Goal: Task Accomplishment & Management: Use online tool/utility

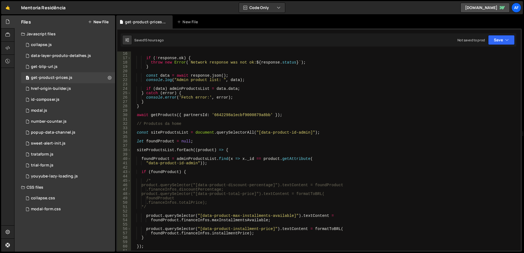
scroll to position [99, 0]
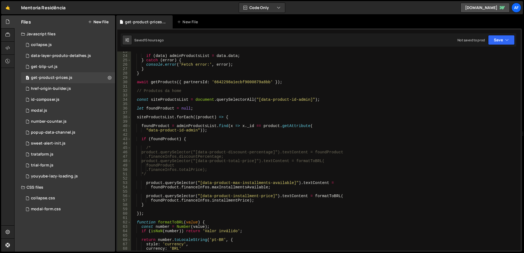
click at [206, 153] on div "if ( data ) adminProductsList = data . data ; } catch ( error ) { console . err…" at bounding box center [325, 153] width 388 height 208
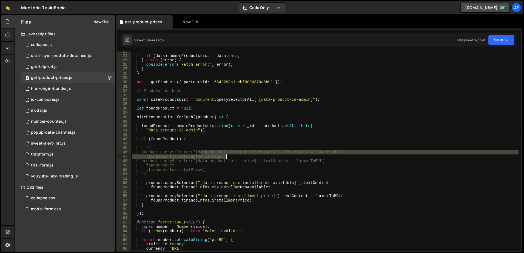
drag, startPoint x: 206, startPoint y: 153, endPoint x: 267, endPoint y: 155, distance: 60.4
click at [267, 155] on div "if ( data ) adminProductsList = data . data ; } catch ( error ) { console . err…" at bounding box center [325, 153] width 388 height 208
click at [267, 155] on div "if ( data ) adminProductsList = data . data ; } catch ( error ) { console . err…" at bounding box center [325, 151] width 388 height 199
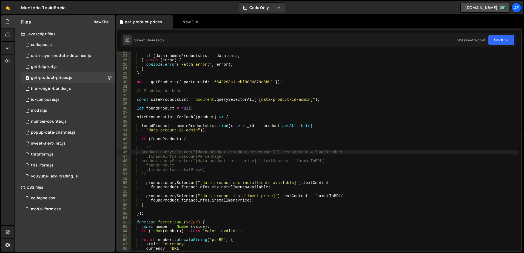
click at [207, 151] on div "if ( data ) adminProductsList = data . data ; } catch ( error ) { console . err…" at bounding box center [325, 153] width 388 height 208
drag, startPoint x: 207, startPoint y: 151, endPoint x: 265, endPoint y: 150, distance: 57.6
click at [265, 150] on div "if ( data ) adminProductsList = data . data ; } catch ( error ) { console . err…" at bounding box center [325, 153] width 388 height 208
click at [154, 174] on div "if ( data ) adminProductsList = data . data ; } catch ( error ) { console . err…" at bounding box center [325, 153] width 388 height 208
type textarea "*/"
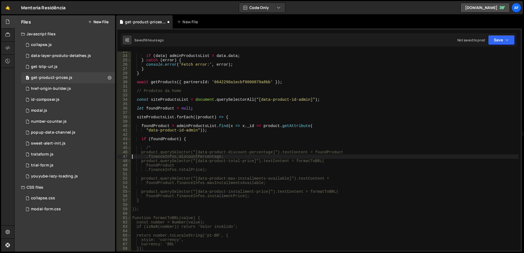
type textarea "/*"
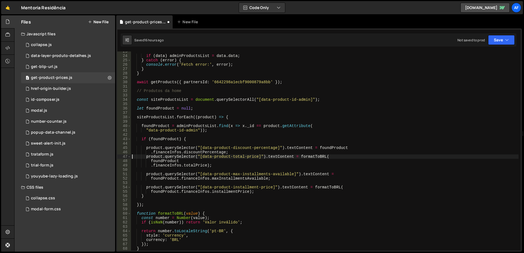
type textarea ".financeInfos.discountPercentage;"
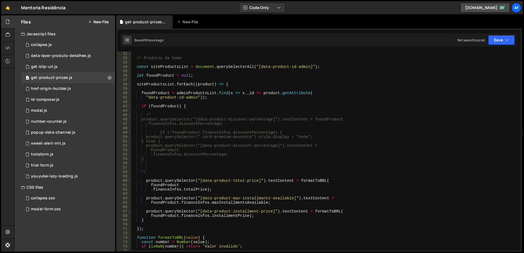
scroll to position [115, 0]
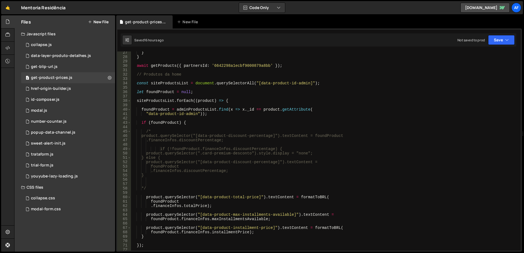
click at [168, 187] on div "} } await getProducts ({ partnersId : '6642298a1ecbf9000879a8bb' }) ; // Produt…" at bounding box center [325, 154] width 388 height 208
type textarea "*/"
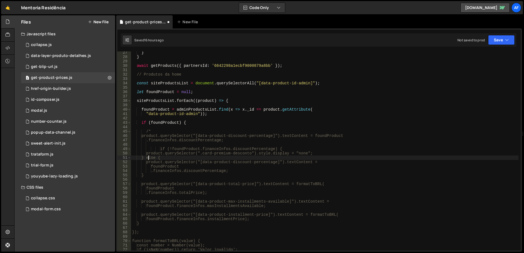
type textarea "if (!foundProduct.financeInfos.discountPercentage) {"
type textarea "/*"
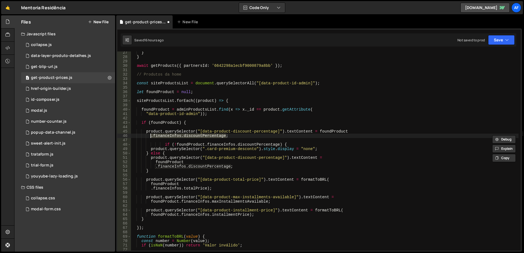
type textarea "product.querySelector("[data-product-discount-percentage]").textContent = found…"
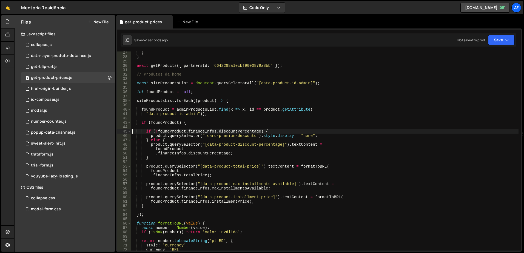
click at [211, 135] on div "} } await getProducts ({ partnersId : '6642298a1ecbf9000879a8bb' }) ; // Produt…" at bounding box center [325, 154] width 388 height 208
drag, startPoint x: 211, startPoint y: 135, endPoint x: 242, endPoint y: 137, distance: 30.5
click at [242, 137] on div "} } await getProducts ({ partnersId : '6642298a1ecbf9000879a8bb' }) ; // Produt…" at bounding box center [325, 154] width 388 height 208
paste textarea "planos-card_"
click at [280, 81] on div "} } await getProducts ({ partnersId : '6642298a1ecbf9000879a8bb' }) ; // Produt…" at bounding box center [325, 154] width 388 height 208
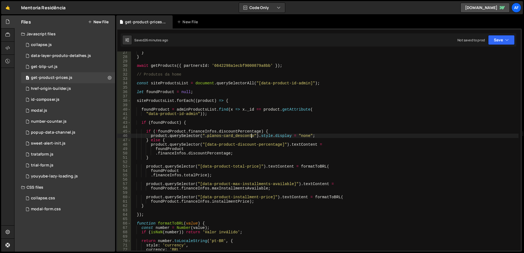
type textarea "const siteProductsList = document.querySelectorAll("[data-product-id-admin]");"
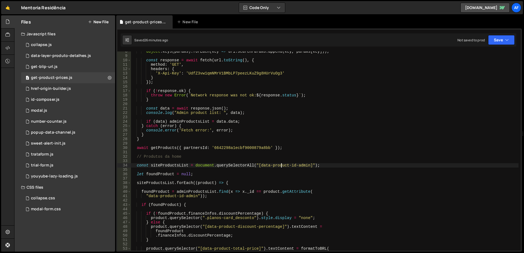
scroll to position [0, 0]
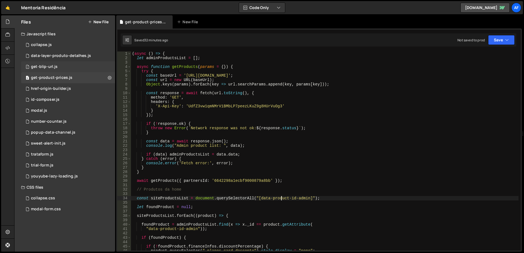
click at [62, 68] on div "1 get-blip-url.js 0" at bounding box center [68, 66] width 94 height 11
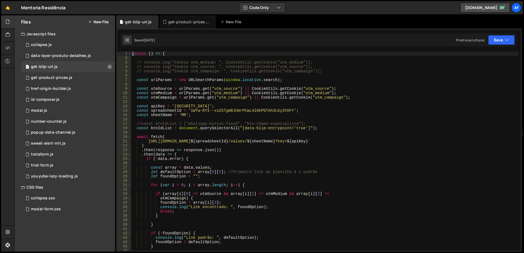
click at [313, 116] on div "( async ( ) => { // console.log("Cookie utm_medium: ", CookieUtils.getCookie("u…" at bounding box center [325, 156] width 388 height 208
type textarea "})();"
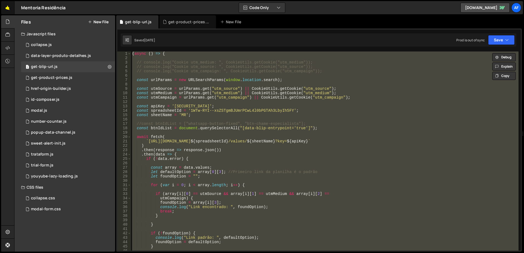
click at [9, 3] on link "🤙" at bounding box center [7, 7] width 13 height 13
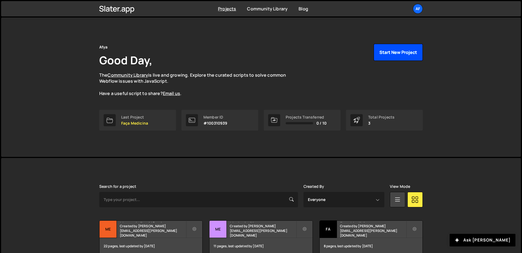
click at [400, 54] on button "Start New Project" at bounding box center [398, 52] width 49 height 17
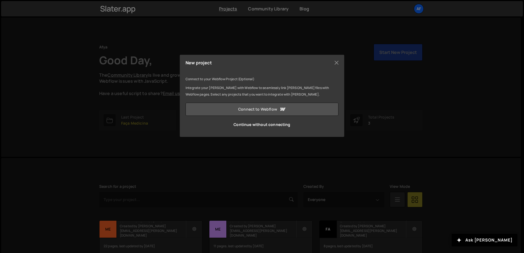
click at [288, 106] on link "Connect to Webflow" at bounding box center [262, 109] width 153 height 13
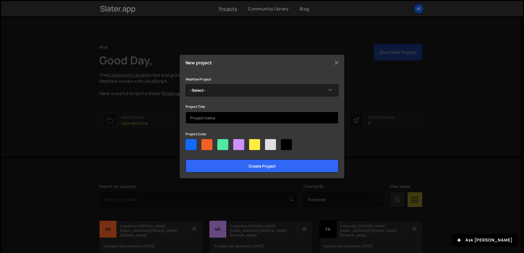
click at [236, 116] on input "text" at bounding box center [262, 118] width 153 height 12
type input "EdMed"
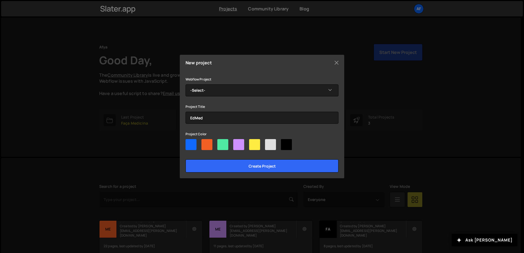
click at [286, 147] on div at bounding box center [286, 144] width 11 height 11
click at [285, 143] on input"] "radio" at bounding box center [283, 141] width 4 height 4
radio input"] "true"
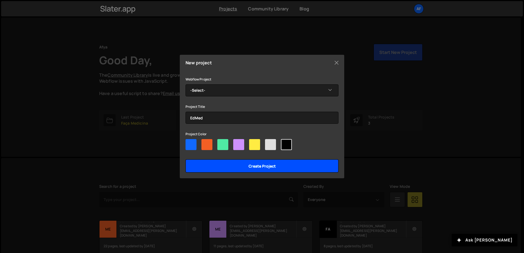
click at [265, 167] on input "Create project" at bounding box center [262, 166] width 153 height 13
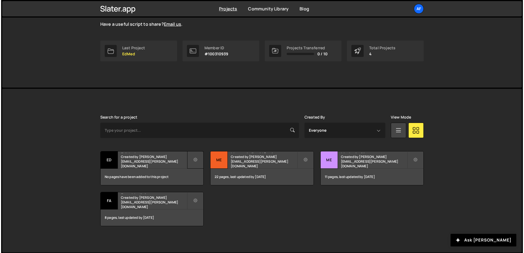
scroll to position [70, 0]
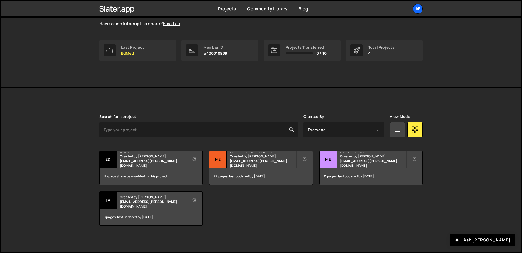
click at [195, 161] on icon at bounding box center [194, 159] width 4 height 5
click at [206, 181] on link "Edit Project" at bounding box center [218, 181] width 65 height 9
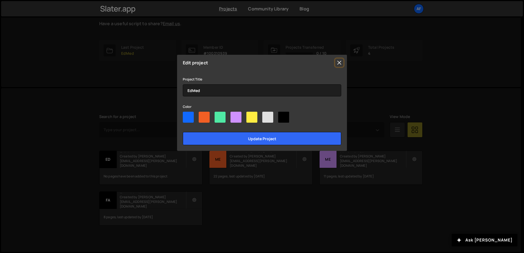
click at [341, 63] on button "Close" at bounding box center [339, 63] width 8 height 8
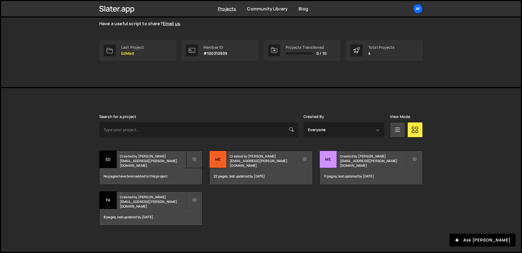
click at [192, 157] on icon at bounding box center [194, 159] width 4 height 5
click at [204, 192] on link "Delete Project" at bounding box center [218, 190] width 65 height 9
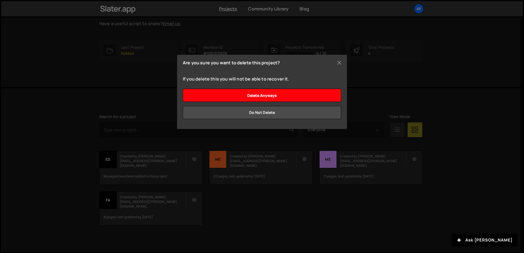
click at [272, 99] on input "Delete anyways" at bounding box center [262, 95] width 158 height 13
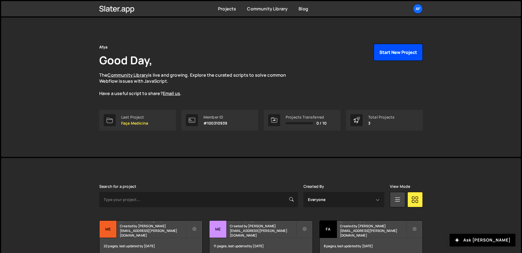
click at [414, 51] on button "Start New Project" at bounding box center [398, 52] width 49 height 17
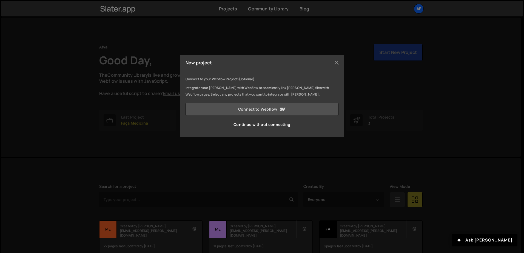
click at [252, 108] on link "Connect to Webflow" at bounding box center [262, 109] width 153 height 13
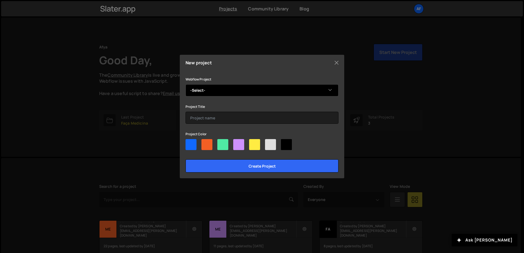
click at [259, 92] on select "-Select- Afya Educação Médica" at bounding box center [262, 90] width 153 height 12
select select "647e410aa35e6ce70fed96c9"
click at [186, 84] on select "-Select- Afya Educação Médica" at bounding box center [262, 90] width 153 height 12
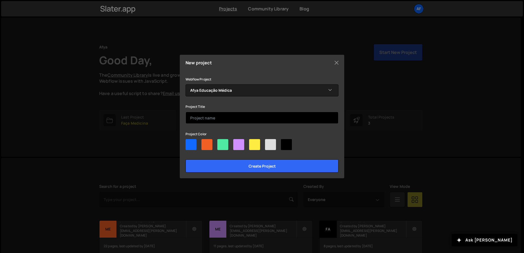
click at [218, 115] on input "text" at bounding box center [262, 118] width 153 height 12
type input "E"
type input "Educação Médica"
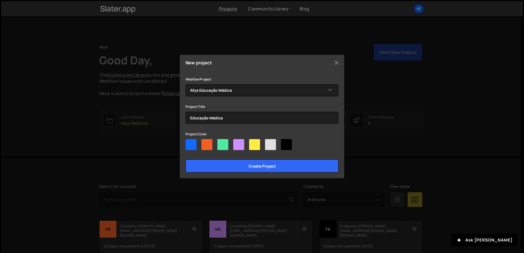
click at [284, 149] on div at bounding box center [286, 144] width 11 height 11
click at [284, 143] on input"] "radio" at bounding box center [283, 141] width 4 height 4
radio input"] "true"
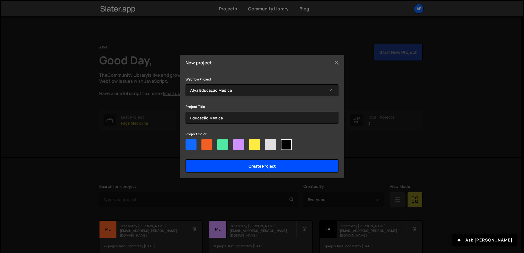
click at [270, 165] on input "Create project" at bounding box center [262, 166] width 153 height 13
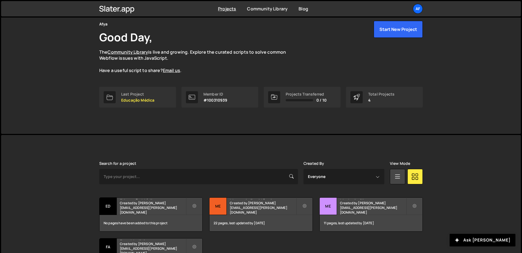
scroll to position [55, 0]
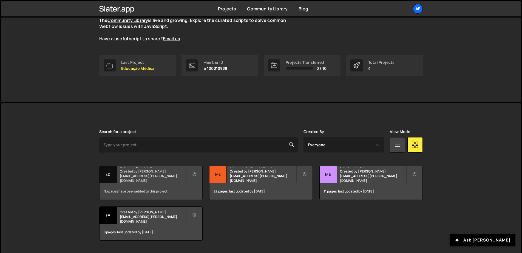
click at [164, 177] on small "Created by [PERSON_NAME][EMAIL_ADDRESS][PERSON_NAME][DOMAIN_NAME]" at bounding box center [153, 176] width 66 height 14
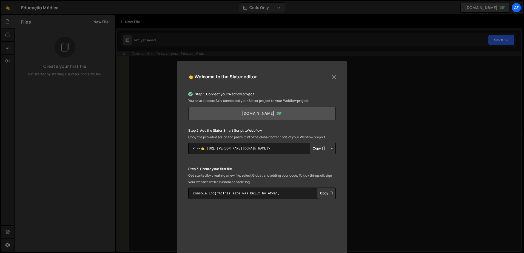
click at [252, 112] on link "afya-educacaomedica.webflow.io" at bounding box center [262, 113] width 148 height 13
click at [330, 148] on button "Button group with nested dropdown" at bounding box center [332, 149] width 8 height 12
click at [322, 148] on icon "Button group with nested dropdown" at bounding box center [323, 148] width 3 height 5
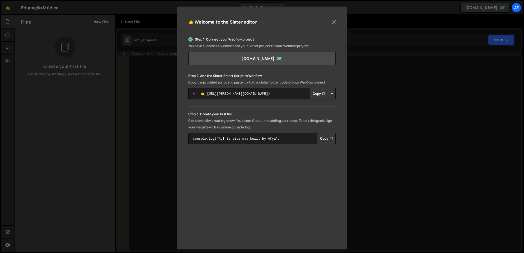
scroll to position [59, 0]
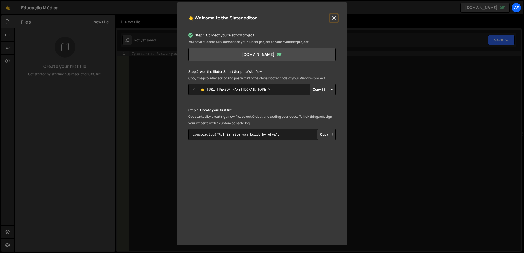
click at [331, 18] on button "Close" at bounding box center [334, 18] width 8 height 8
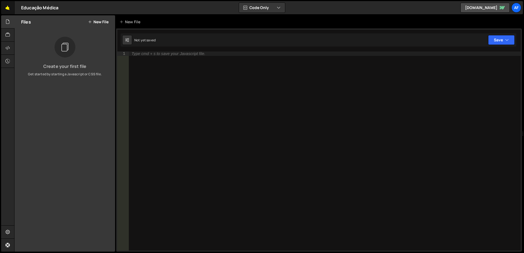
click at [10, 9] on link "🤙" at bounding box center [7, 7] width 13 height 13
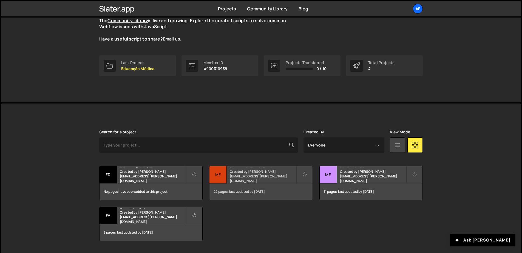
scroll to position [55, 0]
click at [246, 179] on small "Created by [PERSON_NAME][EMAIL_ADDRESS][PERSON_NAME][DOMAIN_NAME]" at bounding box center [263, 176] width 66 height 14
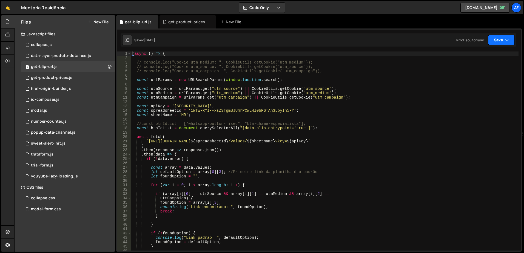
click at [501, 44] on button "Save" at bounding box center [501, 40] width 27 height 10
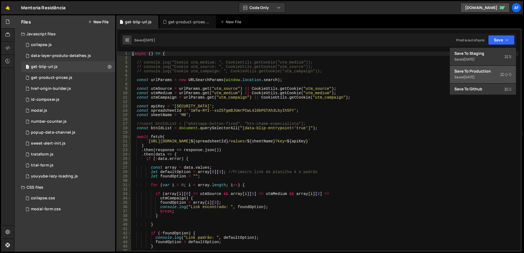
click at [474, 76] on div "[DATE]" at bounding box center [469, 77] width 11 height 5
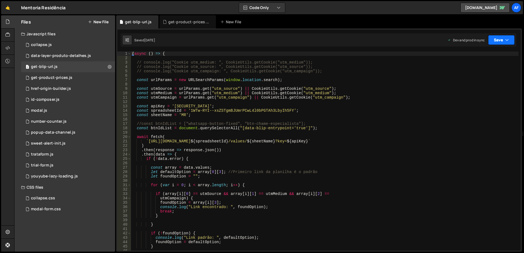
click at [500, 43] on button "Save" at bounding box center [501, 40] width 27 height 10
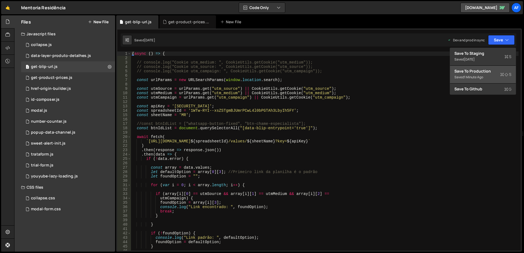
click at [483, 73] on div "Save to Production S" at bounding box center [483, 71] width 57 height 5
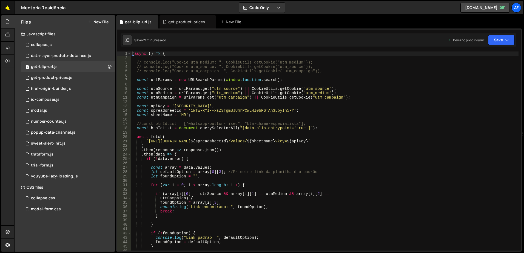
click at [3, 10] on link "🤙" at bounding box center [7, 7] width 13 height 13
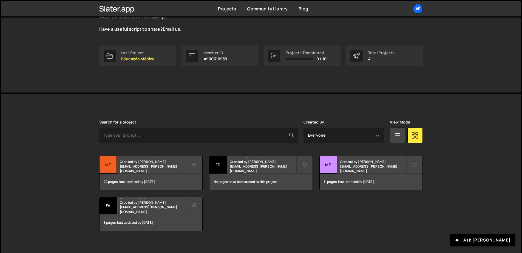
scroll to position [70, 0]
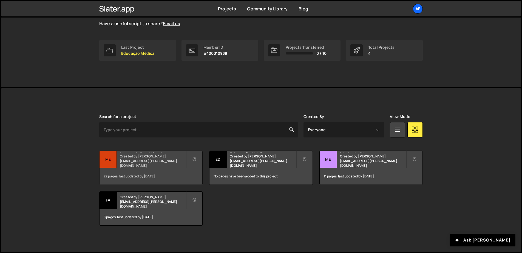
click at [158, 153] on h2 "Mentoria Residência" at bounding box center [153, 152] width 66 height 2
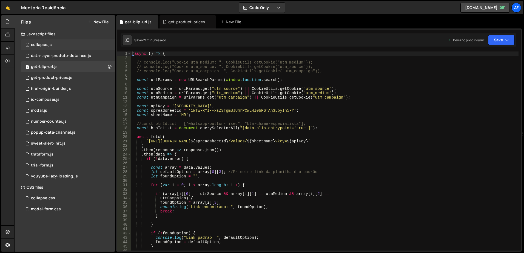
click at [58, 47] on div "1 collapse.js 0" at bounding box center [68, 44] width 94 height 11
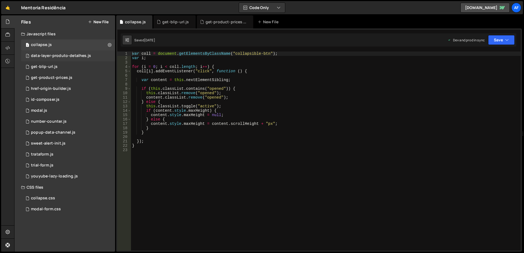
click at [59, 54] on div "data-layer-produto-detalhes.js" at bounding box center [61, 55] width 60 height 5
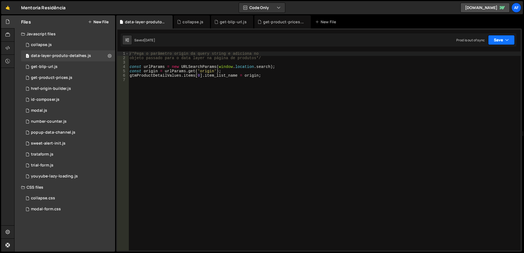
click at [498, 37] on button "Save" at bounding box center [501, 40] width 27 height 10
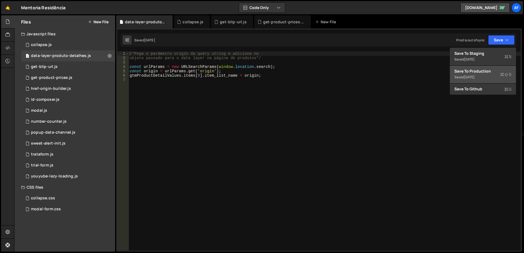
click at [476, 74] on div "Saved [DATE]" at bounding box center [483, 77] width 57 height 7
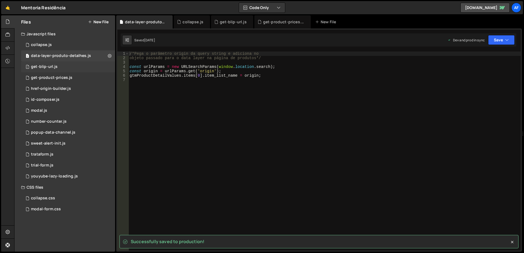
click at [62, 70] on div "1 get-blip-url.js 0" at bounding box center [68, 66] width 94 height 11
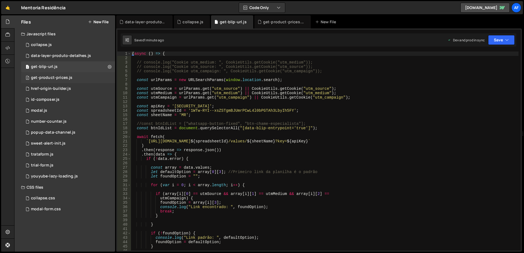
click at [59, 79] on div "get-product-prices.js" at bounding box center [51, 77] width 41 height 5
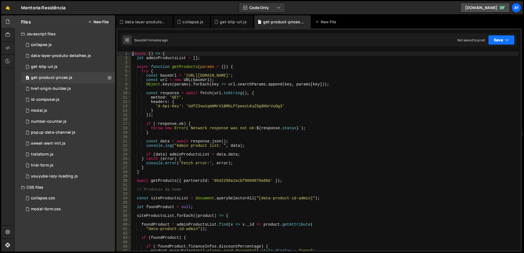
click at [503, 41] on button "Save" at bounding box center [501, 40] width 27 height 10
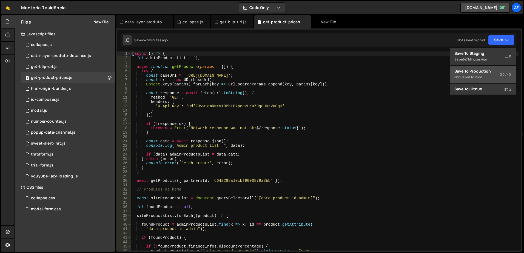
click at [478, 77] on div "Not saved to prod" at bounding box center [483, 77] width 57 height 7
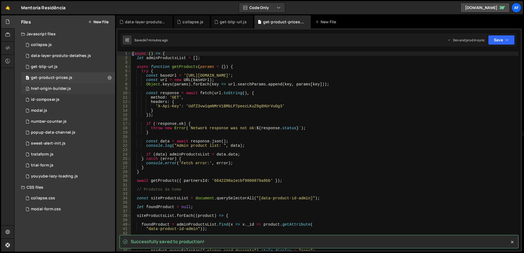
click at [66, 91] on div "2 href-origin-builder.js 0" at bounding box center [68, 88] width 94 height 11
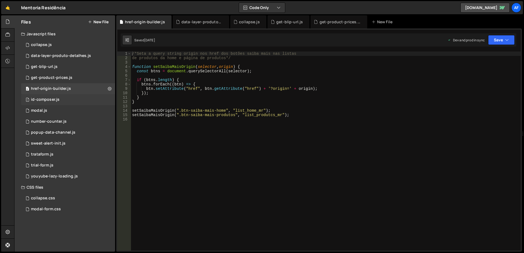
click at [58, 99] on div "id-composer.js" at bounding box center [45, 99] width 29 height 5
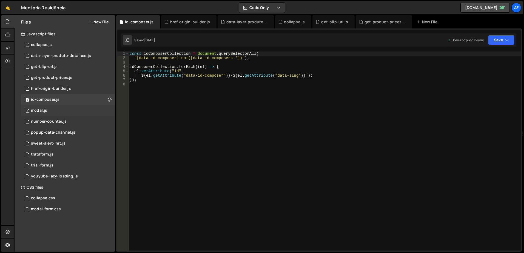
click at [58, 112] on div "1 modal.js 0" at bounding box center [68, 110] width 94 height 11
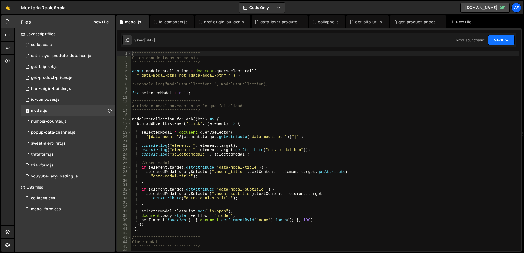
click at [506, 44] on button "Save" at bounding box center [501, 40] width 27 height 10
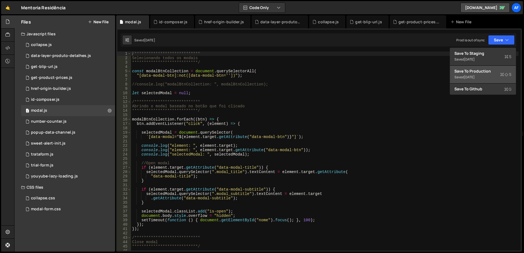
click at [471, 73] on div "Save to Production S" at bounding box center [483, 71] width 57 height 5
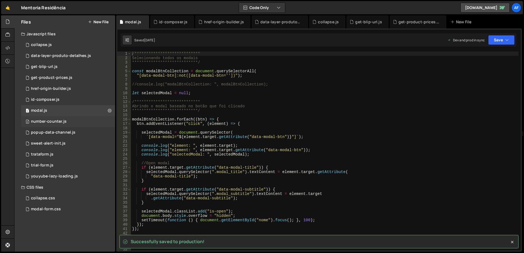
click at [67, 119] on div "2 number-counter.js 0" at bounding box center [68, 121] width 94 height 11
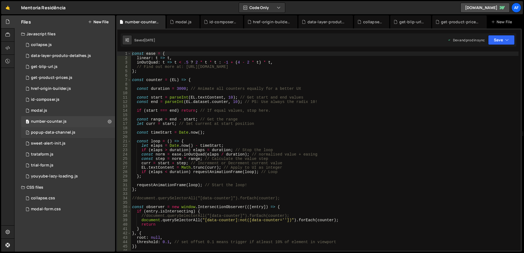
click at [59, 133] on div "popup-data-channel.js" at bounding box center [53, 132] width 44 height 5
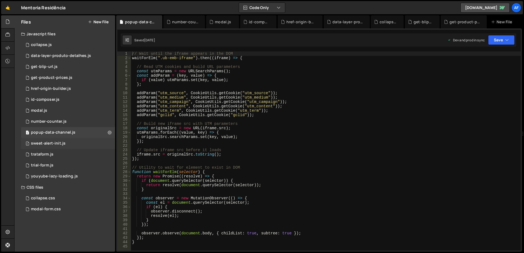
click at [58, 144] on div "sweet-alert-init.js" at bounding box center [48, 143] width 35 height 5
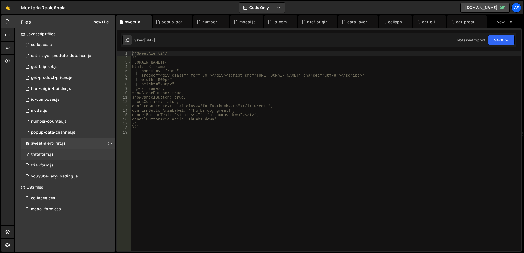
click at [60, 152] on div "3 trataform.js 0" at bounding box center [68, 154] width 94 height 11
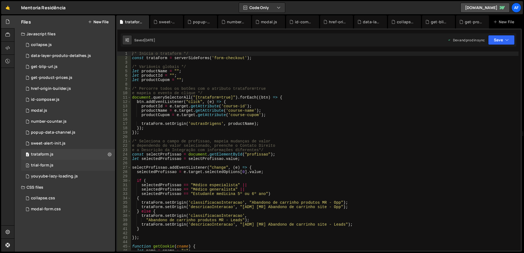
click at [60, 164] on div "3 trial-form.js 0" at bounding box center [68, 165] width 94 height 11
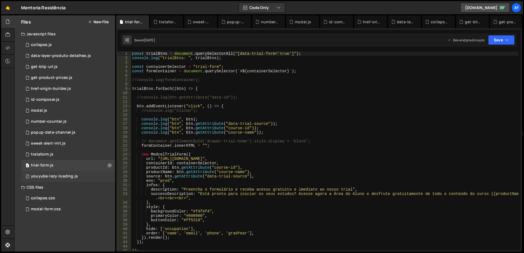
click at [56, 175] on div "youyube-lazy-loading.js" at bounding box center [54, 176] width 47 height 5
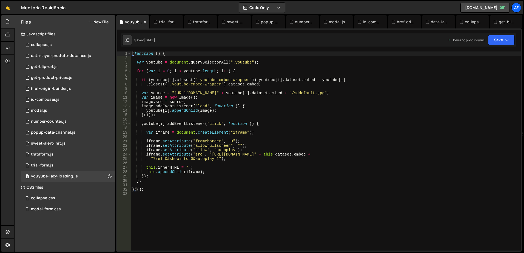
click at [144, 23] on icon at bounding box center [145, 21] width 4 height 5
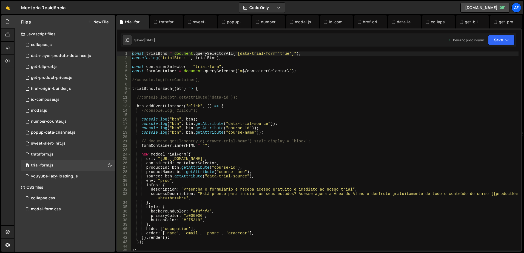
click at [0, 0] on icon at bounding box center [0, 0] width 0 height 0
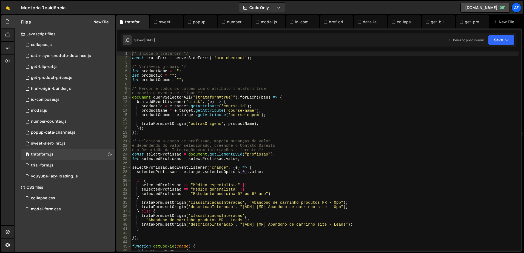
click at [0, 0] on icon at bounding box center [0, 0] width 0 height 0
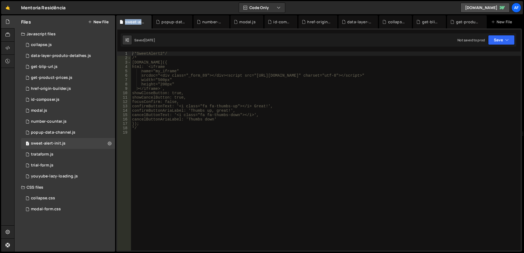
click at [144, 23] on div "sweet-alert-init.js" at bounding box center [135, 21] width 20 height 5
click at [147, 21] on icon at bounding box center [148, 21] width 4 height 5
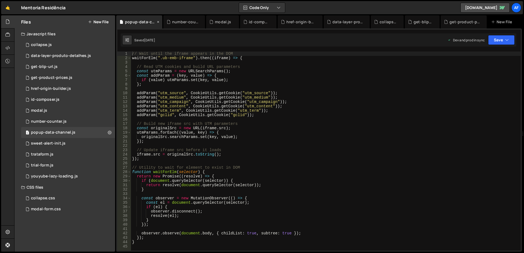
click at [159, 21] on icon at bounding box center [158, 21] width 4 height 5
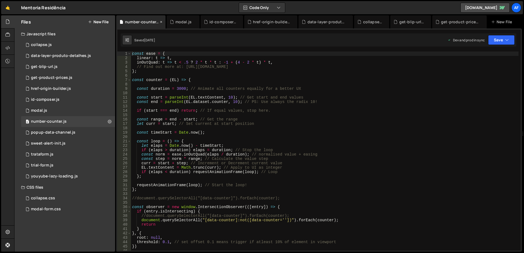
click at [161, 21] on icon at bounding box center [161, 21] width 4 height 5
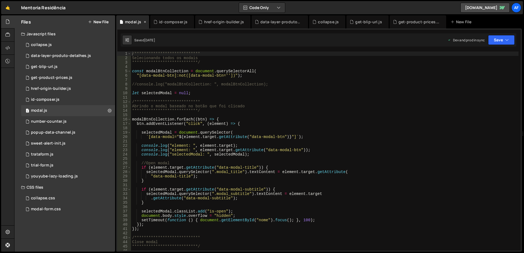
click at [144, 21] on icon at bounding box center [145, 21] width 4 height 5
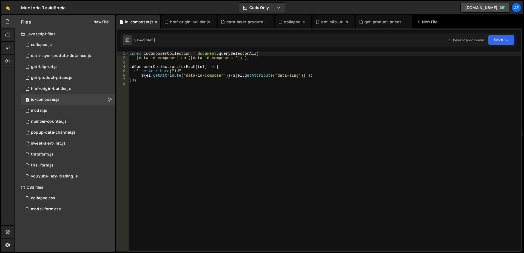
click at [156, 21] on icon at bounding box center [156, 21] width 4 height 5
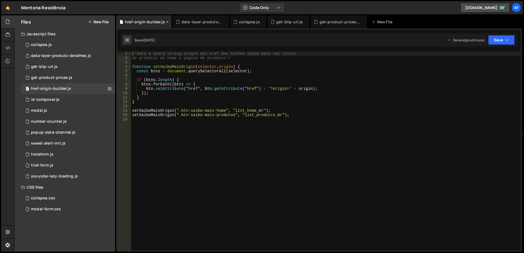
click at [166, 21] on icon at bounding box center [168, 21] width 4 height 5
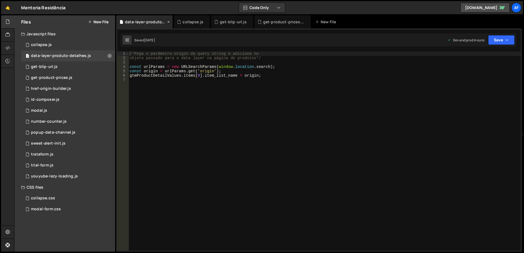
click at [168, 21] on icon at bounding box center [169, 21] width 4 height 5
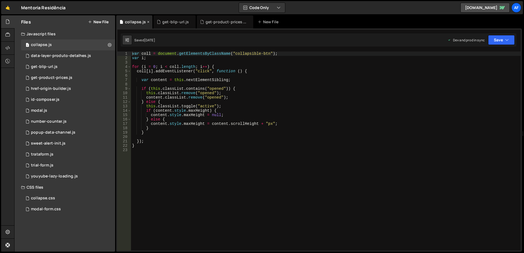
click at [148, 22] on icon at bounding box center [148, 21] width 4 height 5
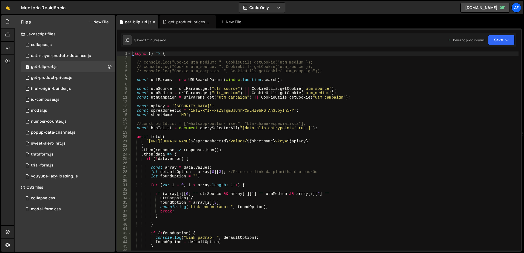
click at [153, 22] on icon at bounding box center [154, 21] width 4 height 5
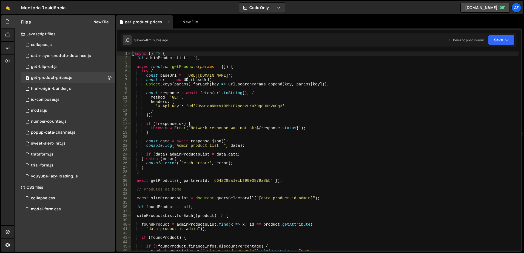
click at [167, 21] on icon at bounding box center [169, 21] width 4 height 5
